Goal: Information Seeking & Learning: Check status

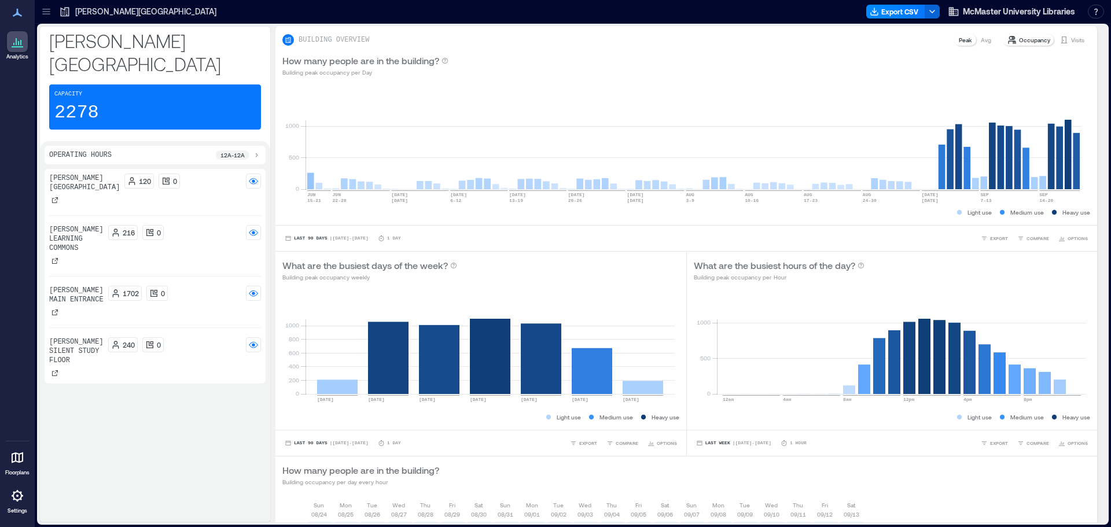
click at [79, 16] on p "[PERSON_NAME][GEOGRAPHIC_DATA]" at bounding box center [145, 12] width 141 height 12
click at [47, 10] on icon at bounding box center [47, 12] width 12 height 12
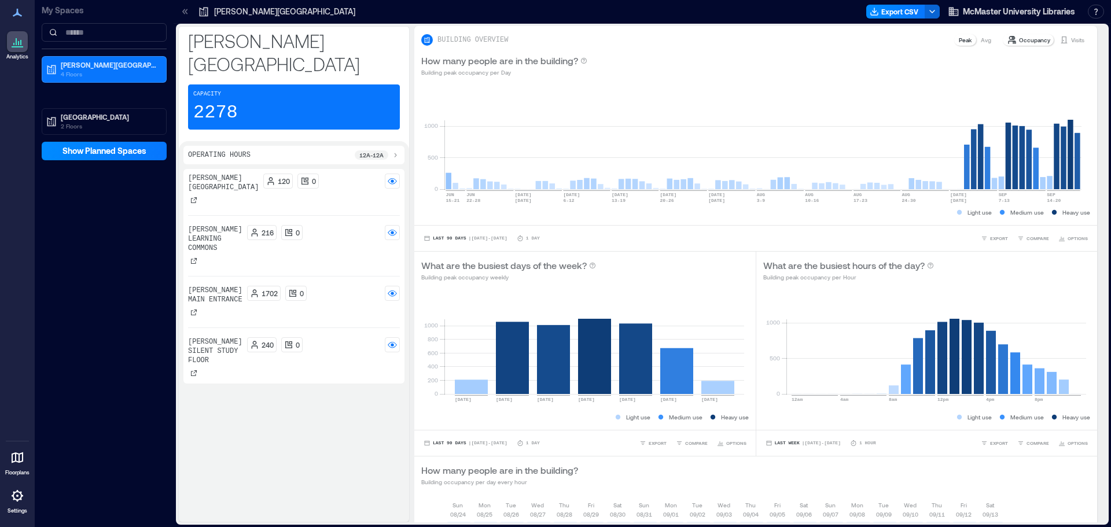
click at [226, 13] on p "[PERSON_NAME][GEOGRAPHIC_DATA]" at bounding box center [284, 12] width 141 height 12
click at [179, 13] on icon at bounding box center [185, 12] width 12 height 12
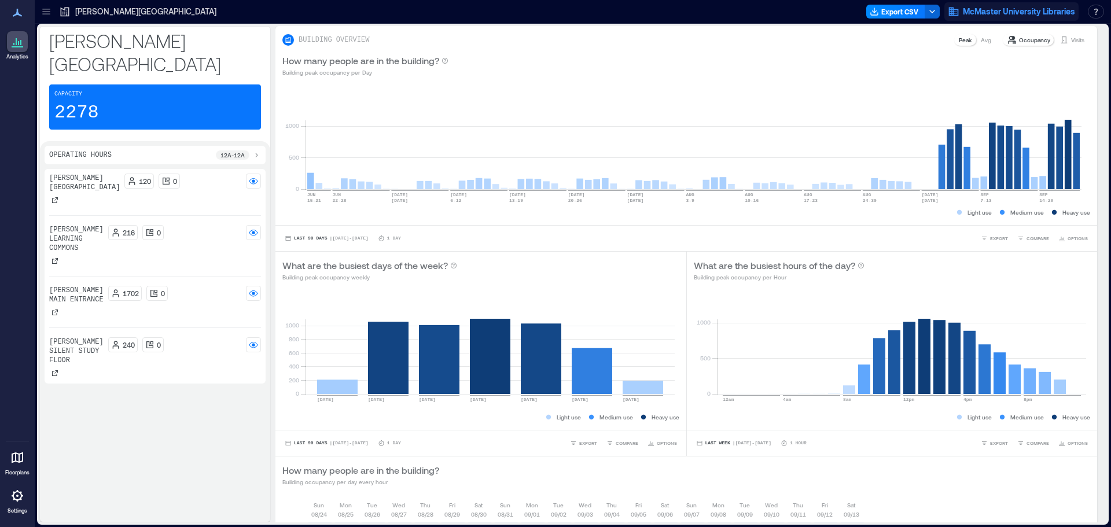
click at [1028, 7] on span "McMaster University Libraries" at bounding box center [1019, 12] width 112 height 12
click at [1098, 10] on button "button" at bounding box center [1096, 12] width 16 height 14
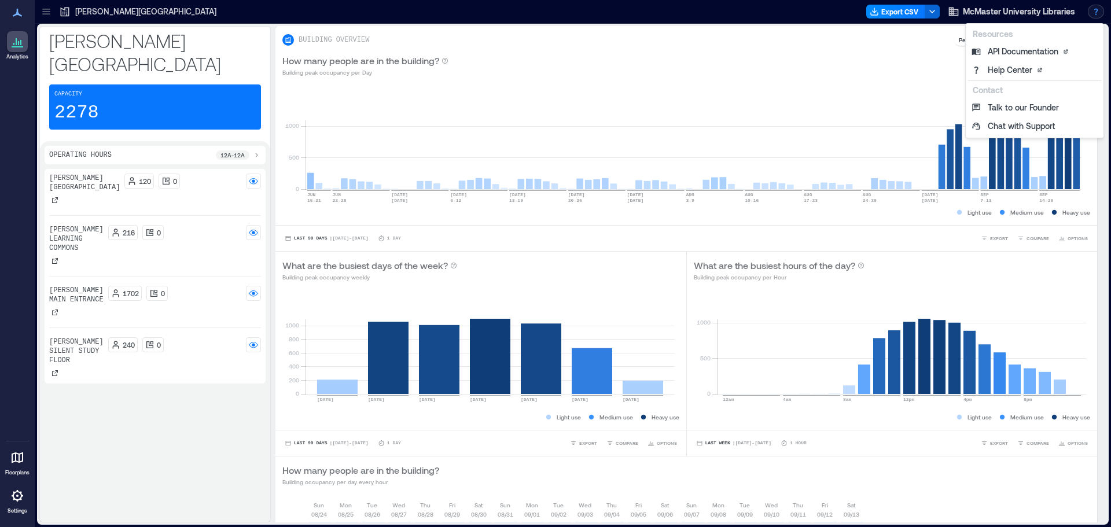
click at [1098, 10] on button "button" at bounding box center [1096, 12] width 16 height 14
click at [9, 457] on div at bounding box center [17, 457] width 21 height 21
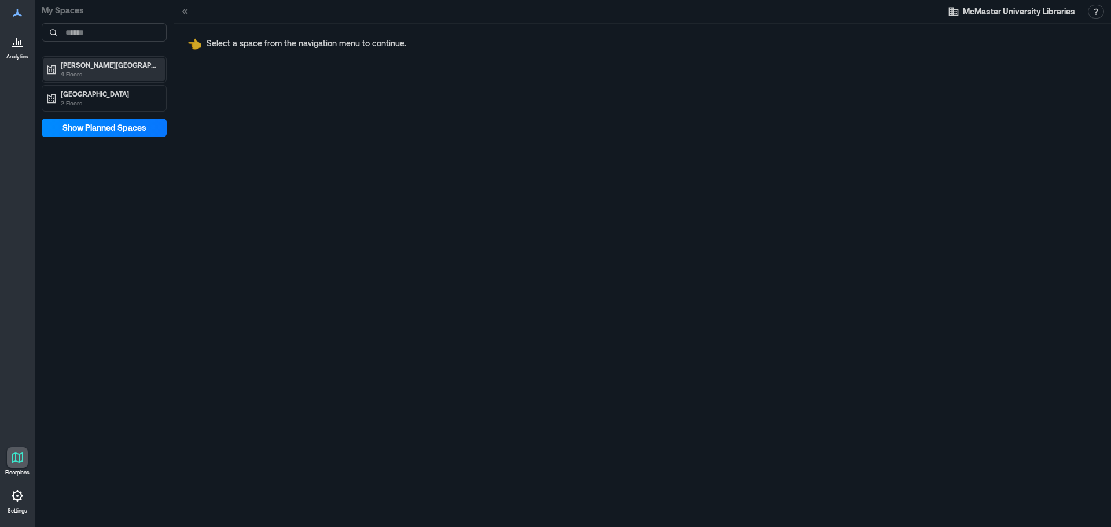
click at [133, 70] on p "4 Floors" at bounding box center [109, 73] width 97 height 9
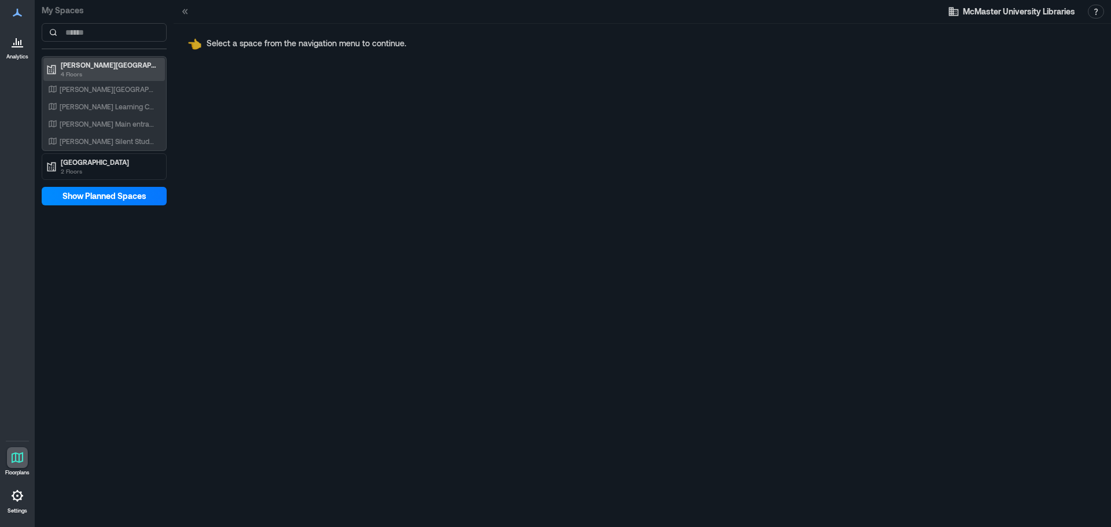
click at [102, 69] on p "4 Floors" at bounding box center [109, 73] width 97 height 9
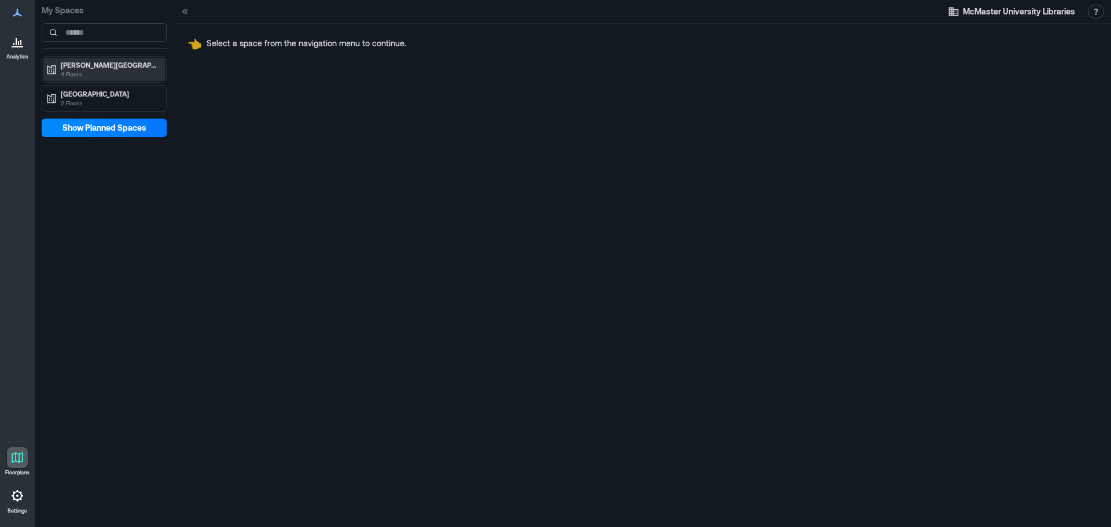
click at [102, 69] on p "4 Floors" at bounding box center [109, 73] width 97 height 9
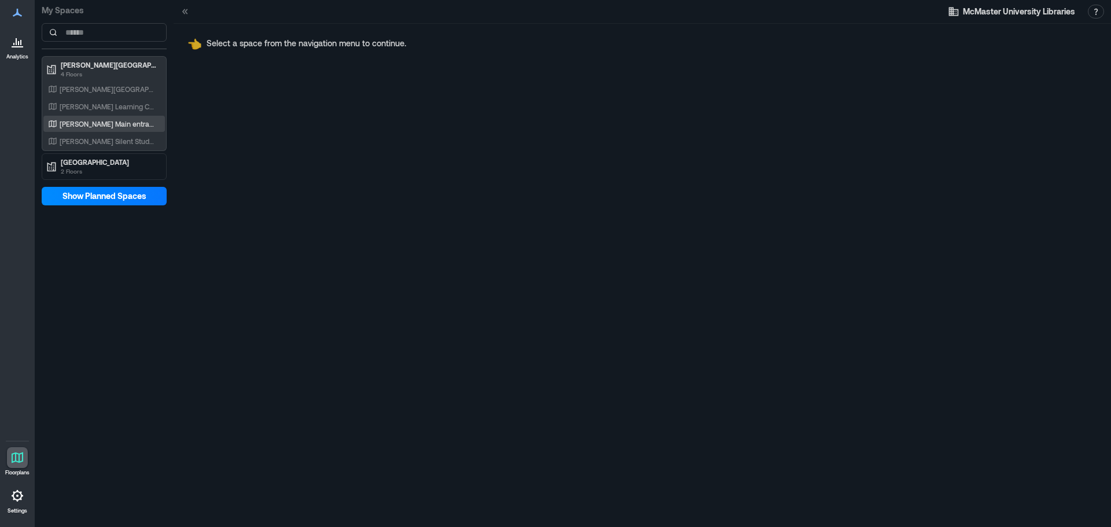
click at [96, 120] on p "[PERSON_NAME] Main entrance" at bounding box center [108, 123] width 96 height 9
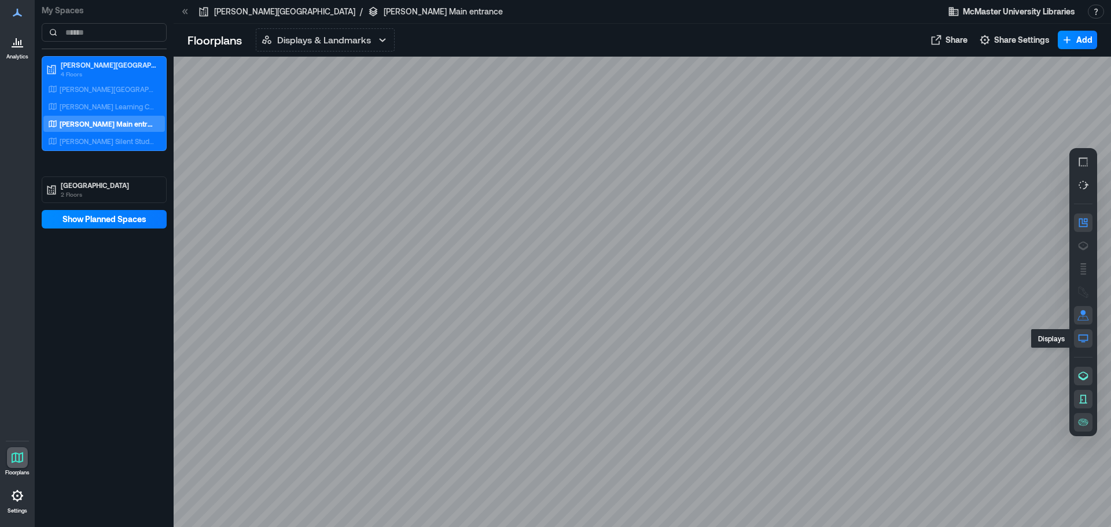
click at [1089, 336] on icon "button" at bounding box center [1084, 339] width 12 height 12
click at [1088, 341] on icon "button" at bounding box center [1084, 339] width 12 height 12
click at [1088, 375] on icon "button" at bounding box center [1084, 376] width 10 height 9
drag, startPoint x: 1088, startPoint y: 375, endPoint x: 1087, endPoint y: 383, distance: 8.1
click at [1087, 375] on icon "button" at bounding box center [1084, 376] width 10 height 9
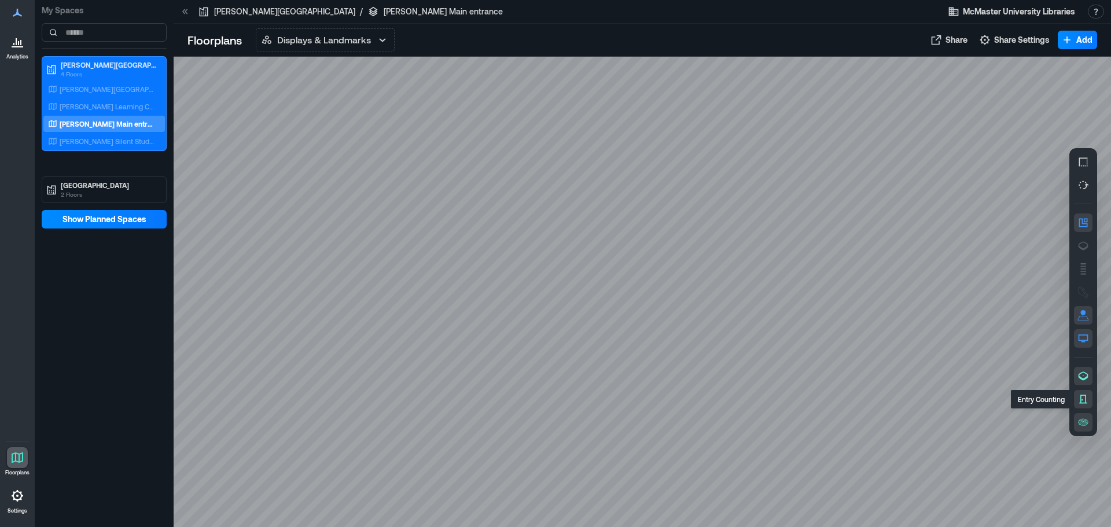
click at [1087, 398] on icon "button" at bounding box center [1084, 400] width 12 height 12
click at [1087, 399] on icon "button" at bounding box center [1084, 400] width 12 height 12
click at [1086, 420] on icon "button" at bounding box center [1084, 421] width 10 height 7
click at [18, 41] on icon at bounding box center [18, 43] width 1 height 4
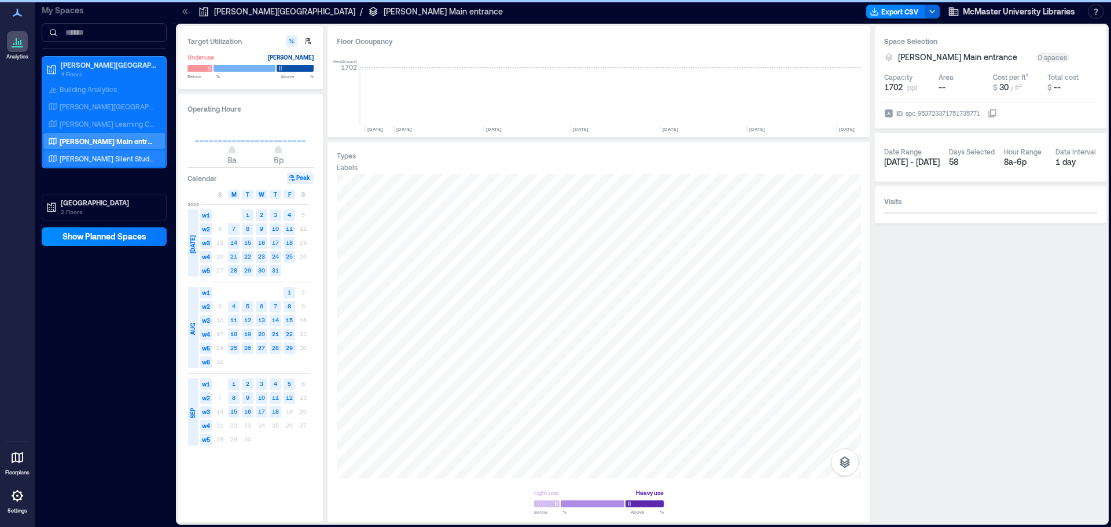
scroll to position [0, 2235]
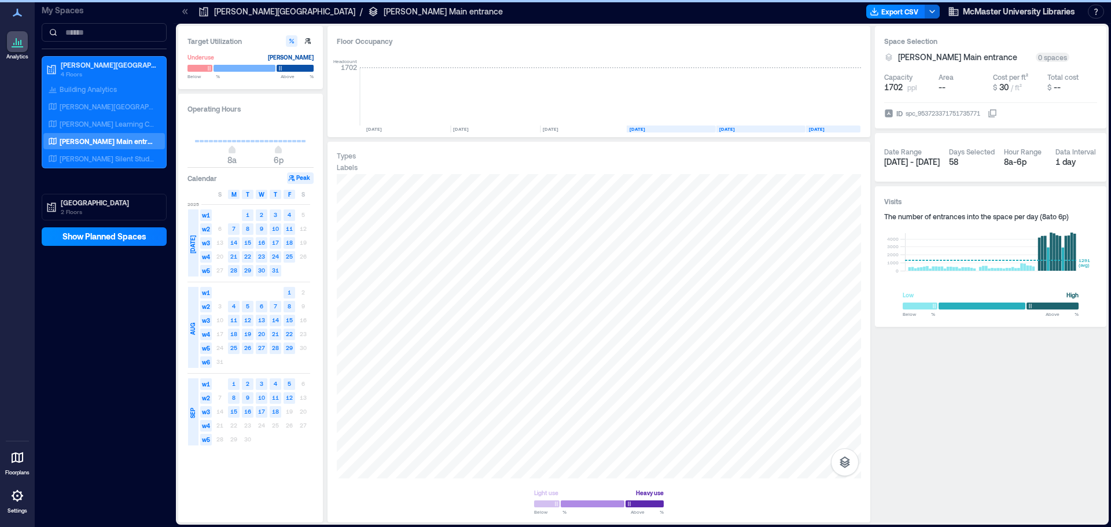
click at [238, 13] on p "[PERSON_NAME][GEOGRAPHIC_DATA]" at bounding box center [284, 12] width 141 height 12
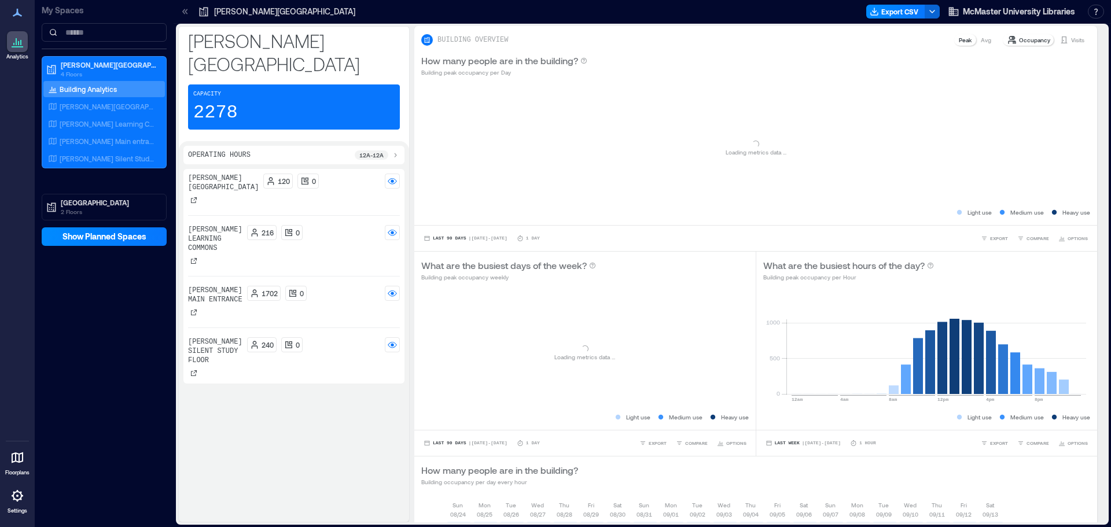
click at [20, 17] on icon at bounding box center [17, 13] width 14 height 14
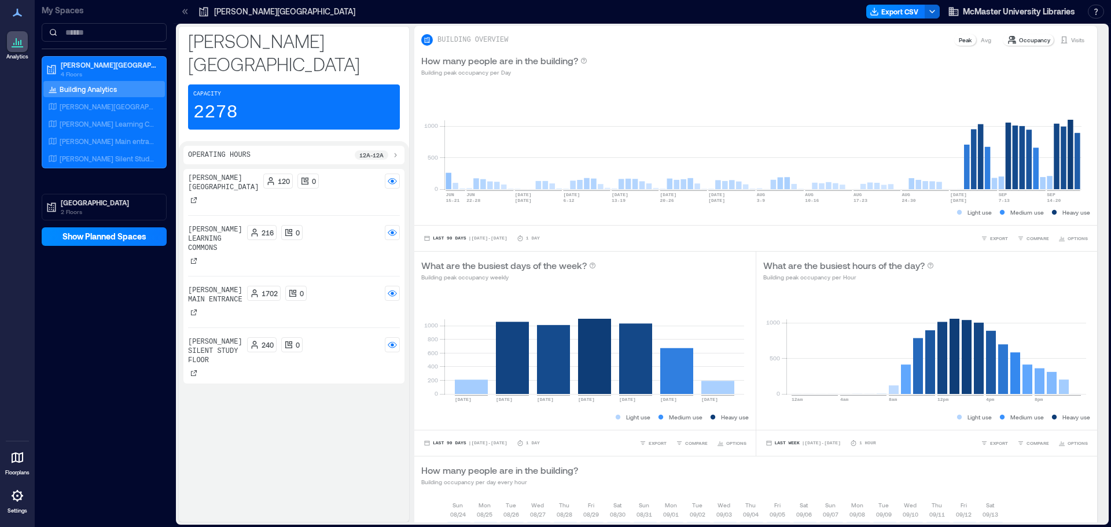
click at [17, 15] on icon at bounding box center [17, 13] width 14 height 14
click at [188, 10] on icon at bounding box center [185, 12] width 12 height 12
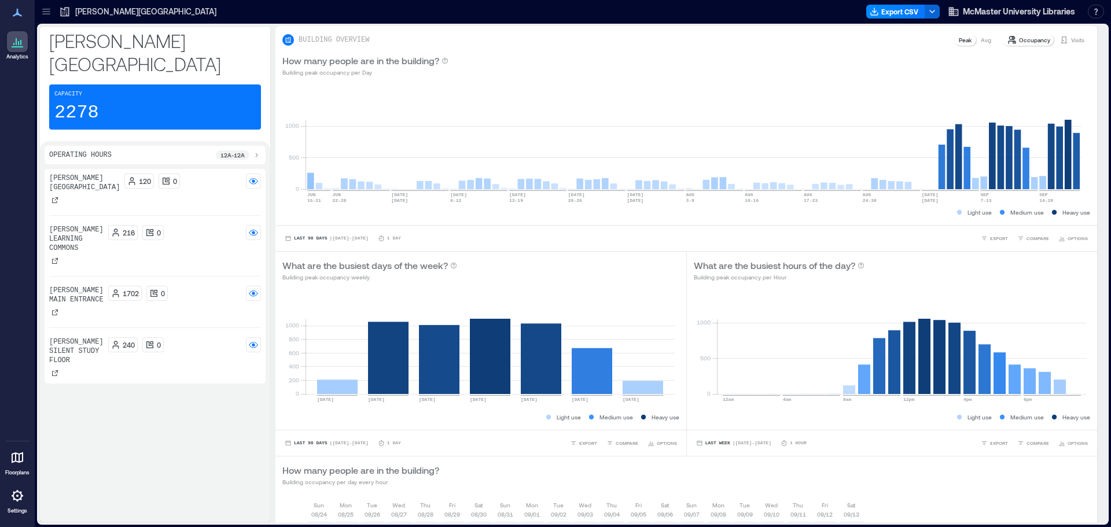
click at [225, 10] on div at bounding box center [543, 11] width 637 height 19
click at [50, 7] on icon at bounding box center [47, 12] width 12 height 12
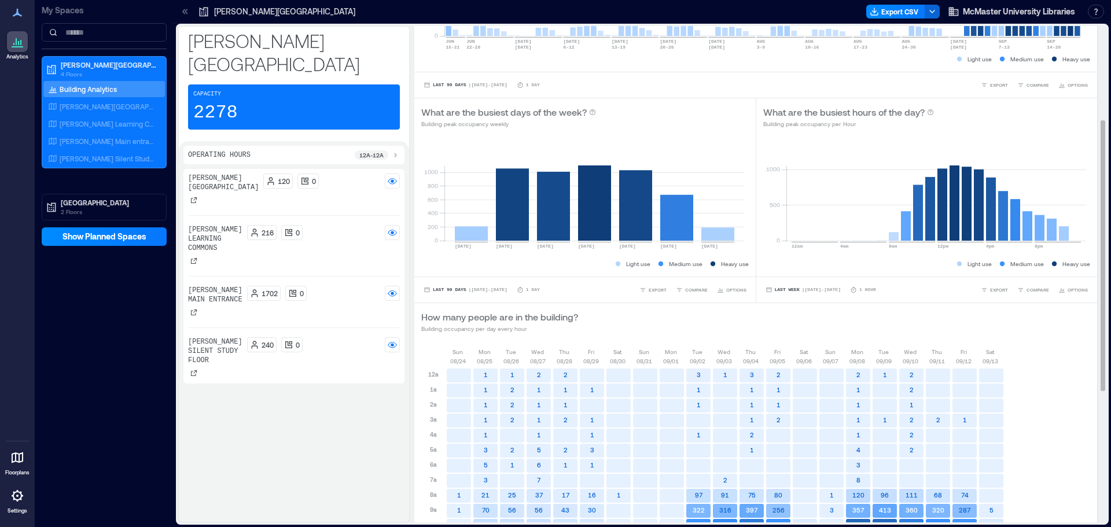
scroll to position [174, 0]
